Goal: Task Accomplishment & Management: Complete application form

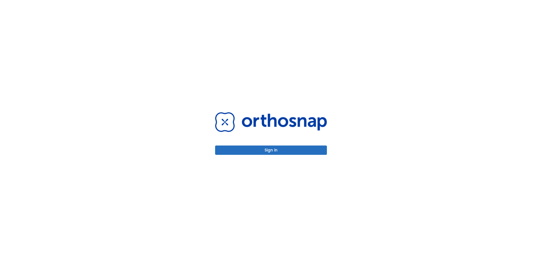
click at [264, 148] on button "Sign in" at bounding box center [271, 149] width 112 height 9
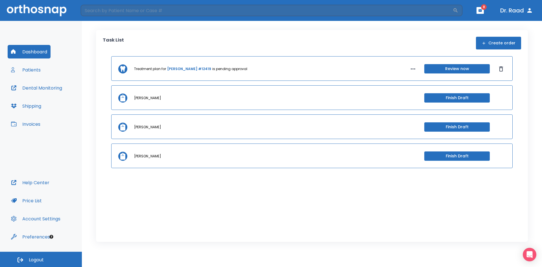
click at [36, 72] on button "Patients" at bounding box center [26, 70] width 36 height 14
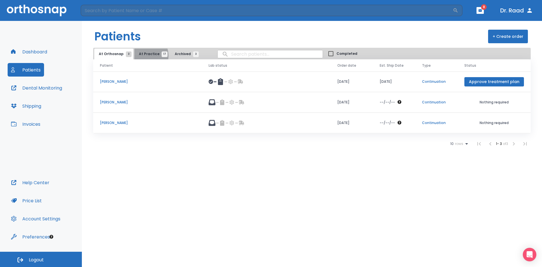
click at [143, 56] on span "At Practice 17" at bounding box center [152, 53] width 26 height 5
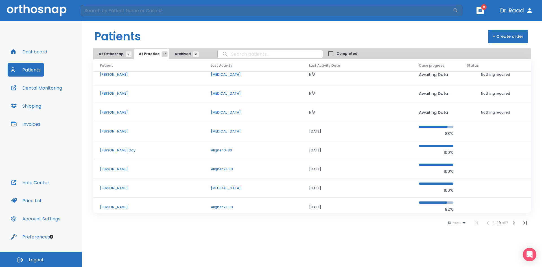
scroll to position [48, 0]
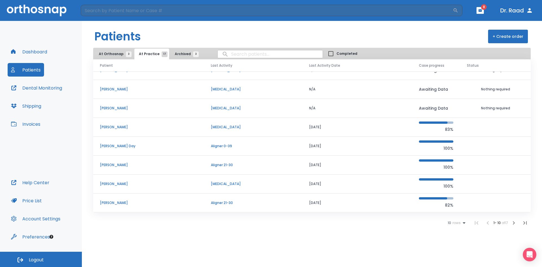
click at [118, 164] on p "[PERSON_NAME]" at bounding box center [148, 164] width 97 height 5
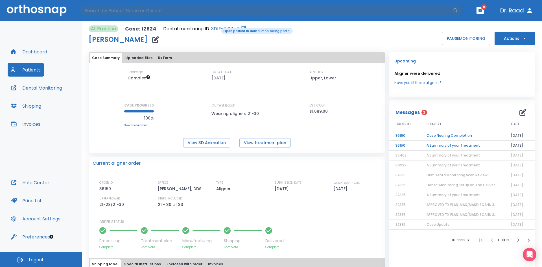
click at [217, 27] on link "3D1E-0905-Z" at bounding box center [225, 28] width 29 height 7
click at [450, 146] on td "A Summary of your Treatment" at bounding box center [462, 146] width 84 height 10
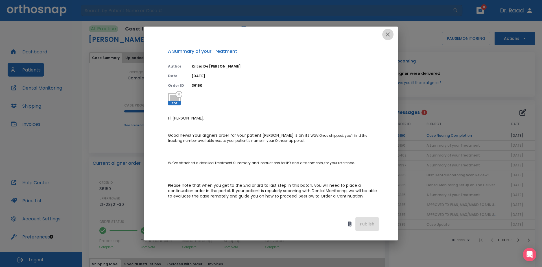
click at [385, 32] on icon "button" at bounding box center [387, 34] width 7 height 7
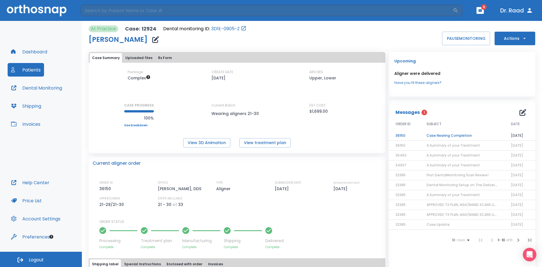
click at [435, 135] on td "Case Nearing Completion" at bounding box center [462, 136] width 84 height 10
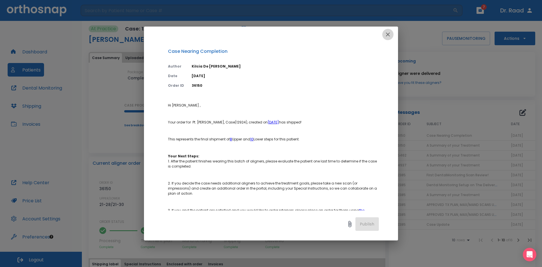
click at [388, 37] on icon "button" at bounding box center [387, 34] width 7 height 7
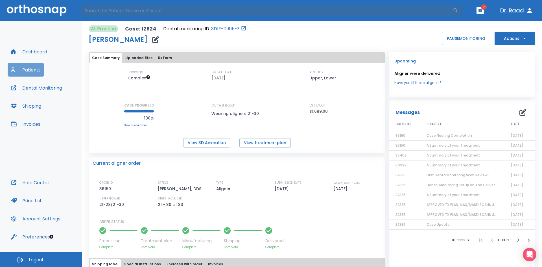
click at [31, 70] on button "Patients" at bounding box center [26, 70] width 36 height 14
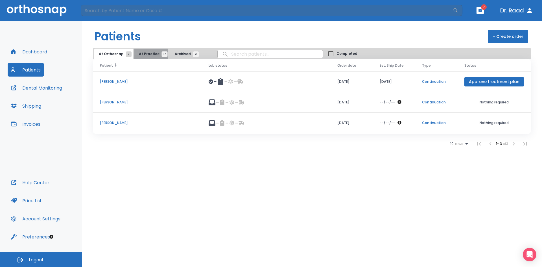
drag, startPoint x: 145, startPoint y: 54, endPoint x: 159, endPoint y: 67, distance: 19.4
click at [145, 54] on span "At Practice 17" at bounding box center [152, 53] width 26 height 5
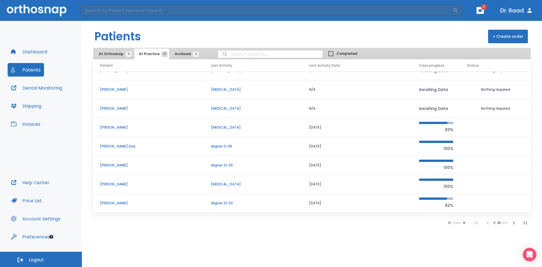
scroll to position [48, 0]
click at [514, 221] on icon "button" at bounding box center [513, 222] width 7 height 7
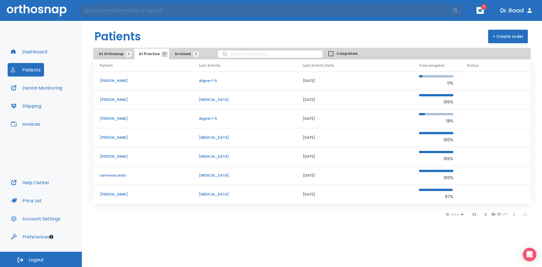
click at [106, 81] on p "[PERSON_NAME]" at bounding box center [143, 80] width 86 height 5
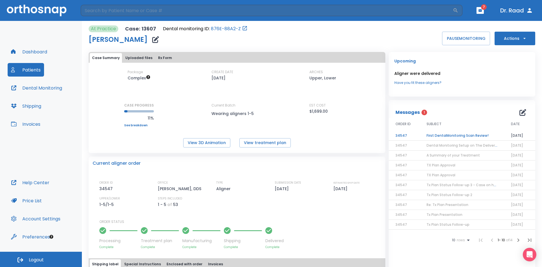
click at [453, 137] on td "First DentalMonitoring Scan Review!" at bounding box center [462, 136] width 84 height 10
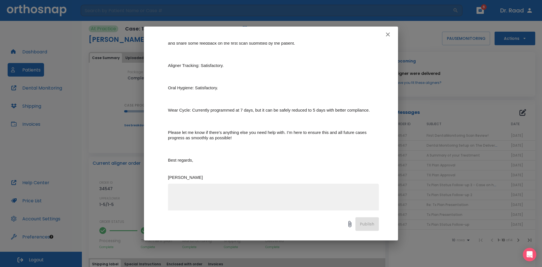
scroll to position [110, 0]
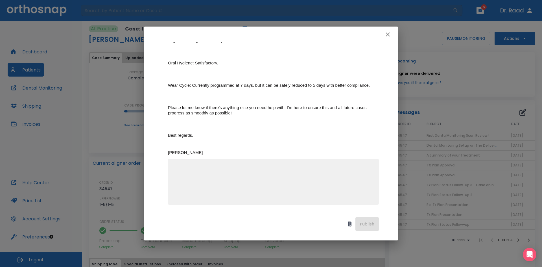
click at [211, 175] on textarea at bounding box center [273, 184] width 204 height 39
type textarea "We prefer 7 days wear preference; please maintain the 7 days programming."
click at [368, 228] on button "Publish" at bounding box center [366, 224] width 23 height 14
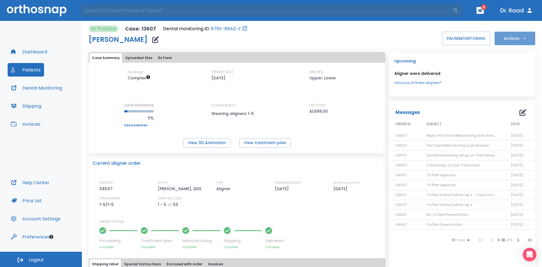
click at [522, 36] on icon "button" at bounding box center [525, 39] width 6 height 6
click at [515, 80] on p "Order Next Aligners" at bounding box center [511, 82] width 32 height 5
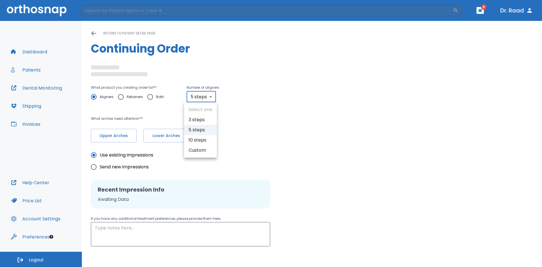
type textarea "please do not place attachments on existing crowns."
click at [211, 96] on body "​ 6 [PERSON_NAME] Dashboard Patients Dental Monitoring Shipping Invoices Help C…" at bounding box center [271, 133] width 542 height 267
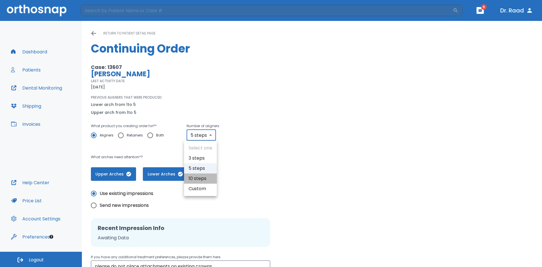
drag, startPoint x: 202, startPoint y: 176, endPoint x: 348, endPoint y: 183, distance: 146.1
click at [203, 176] on li "10 steps" at bounding box center [200, 178] width 33 height 10
type input "10"
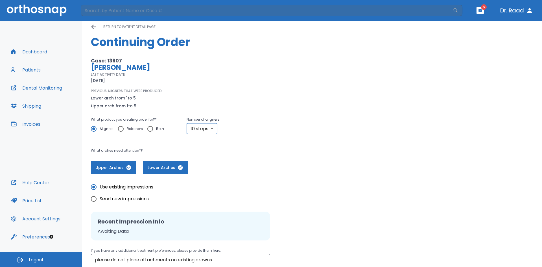
scroll to position [63, 0]
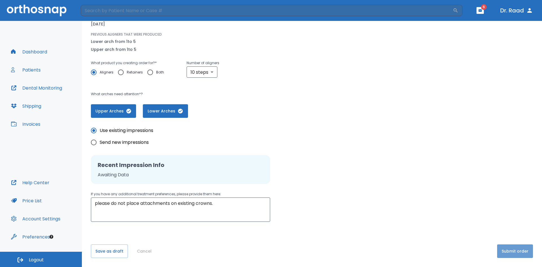
click at [506, 254] on button "Submit order" at bounding box center [515, 251] width 36 height 14
